Goal: Check status: Check status

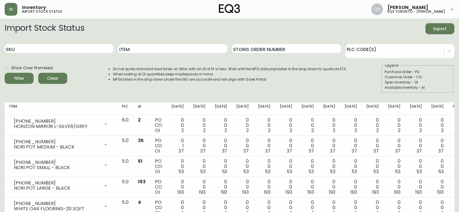
click at [70, 43] on div "SKU" at bounding box center [59, 48] width 109 height 19
click at [70, 44] on div "SKU" at bounding box center [59, 48] width 109 height 19
click at [72, 47] on input "SKU" at bounding box center [59, 48] width 109 height 9
paste input "[PHONE_NUMBER]"
click at [5, 73] on button "Filter" at bounding box center [19, 78] width 29 height 11
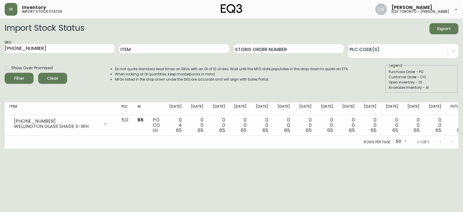
drag, startPoint x: 59, startPoint y: 49, endPoint x: 0, endPoint y: 49, distance: 58.8
click at [0, 49] on main "Import Stock Status Export SKU [PHONE_NUMBER] Item Storis Order Number PLC Code…" at bounding box center [231, 84] width 463 height 130
paste input "22-01"
type input "[PHONE_NUMBER]"
click at [5, 73] on button "Filter" at bounding box center [19, 78] width 29 height 11
